Goal: Task Accomplishment & Management: Manage account settings

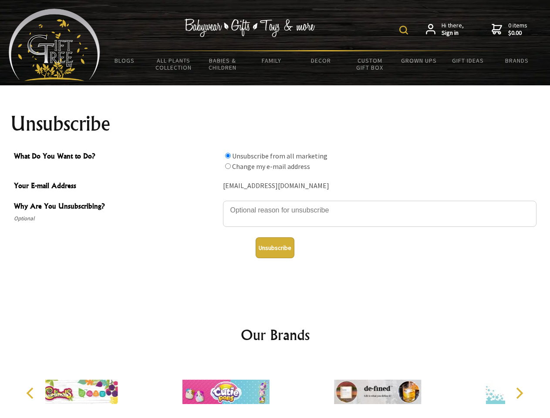
click at [405, 30] on img at bounding box center [403, 30] width 9 height 9
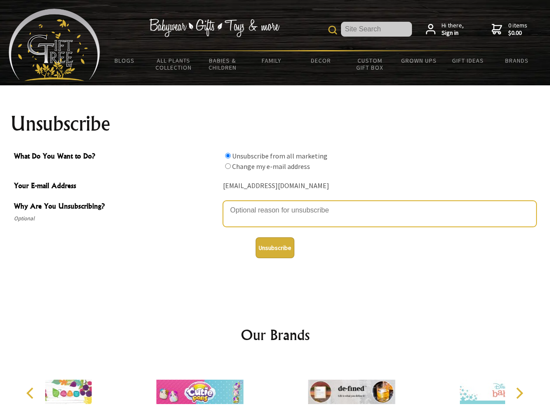
click at [275, 204] on textarea "Why Are You Unsubscribing?" at bounding box center [379, 214] width 313 height 26
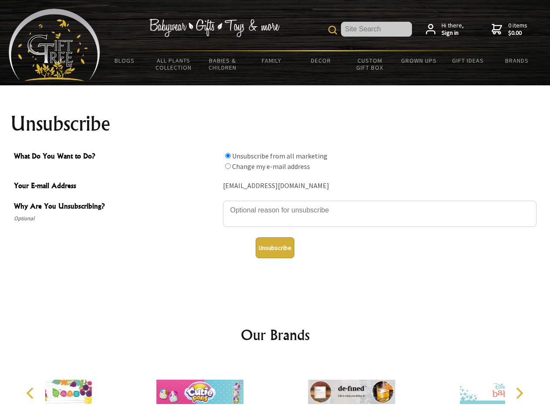
click at [228, 155] on input "What Do You Want to Do?" at bounding box center [228, 156] width 6 height 6
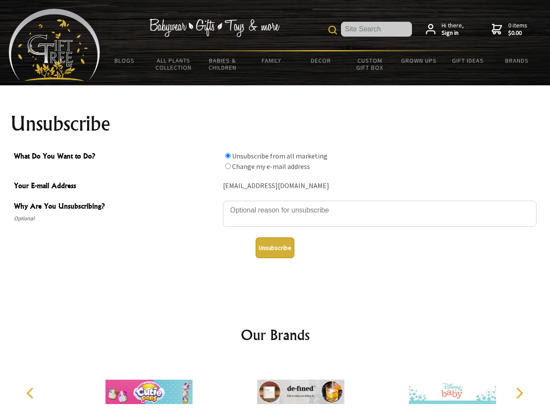
click at [228, 166] on input "What Do You Want to Do?" at bounding box center [228, 166] width 6 height 6
radio input "true"
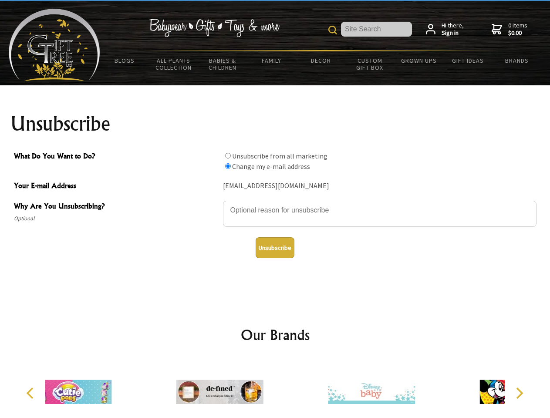
click at [275, 248] on button "Unsubscribe" at bounding box center [274, 247] width 39 height 21
click at [31, 393] on icon "Previous" at bounding box center [30, 392] width 11 height 11
click at [519, 393] on icon "Next" at bounding box center [518, 392] width 11 height 11
